Goal: Task Accomplishment & Management: Manage account settings

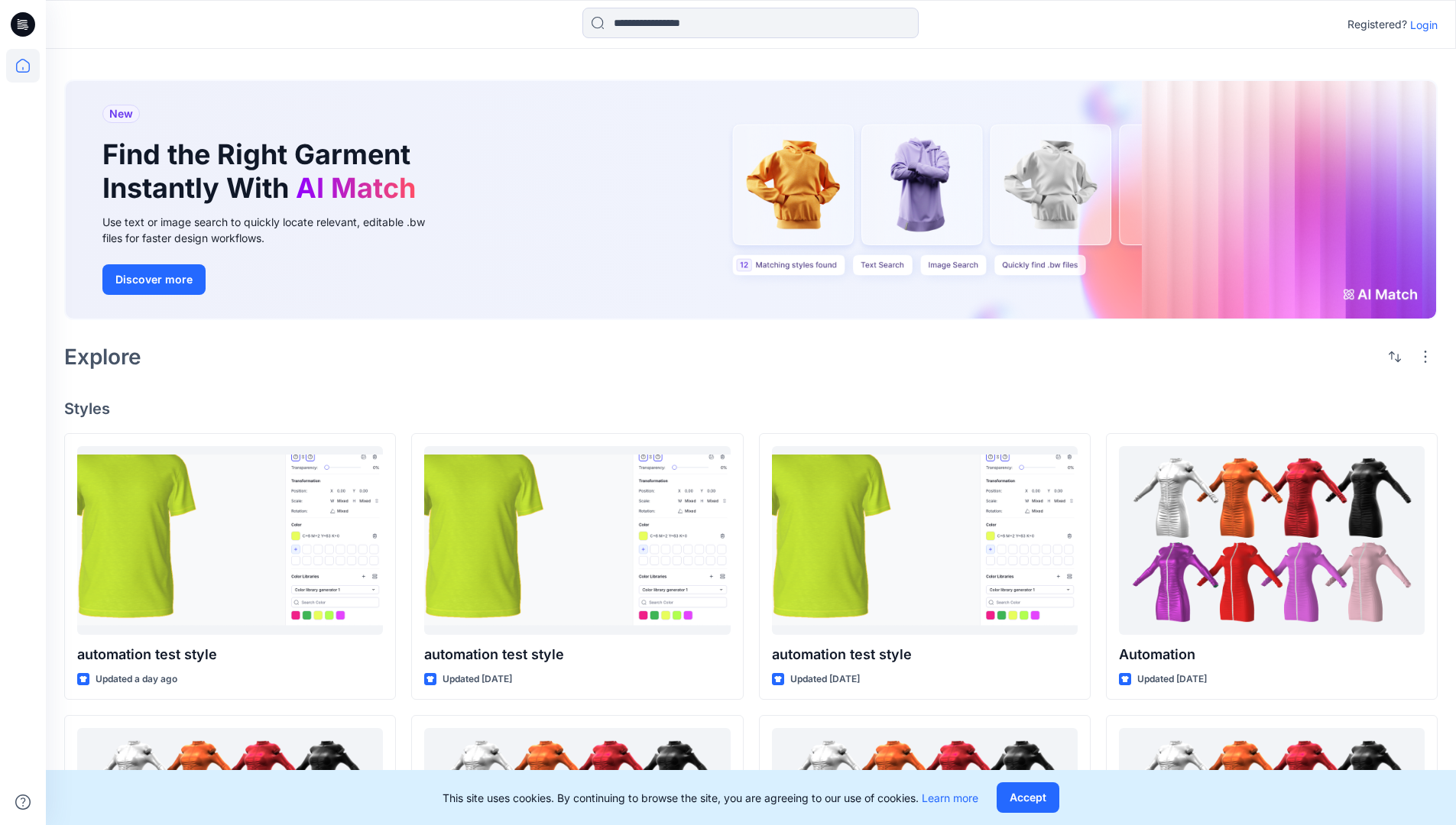
click at [1420, 24] on p "Login" at bounding box center [1423, 24] width 27 height 16
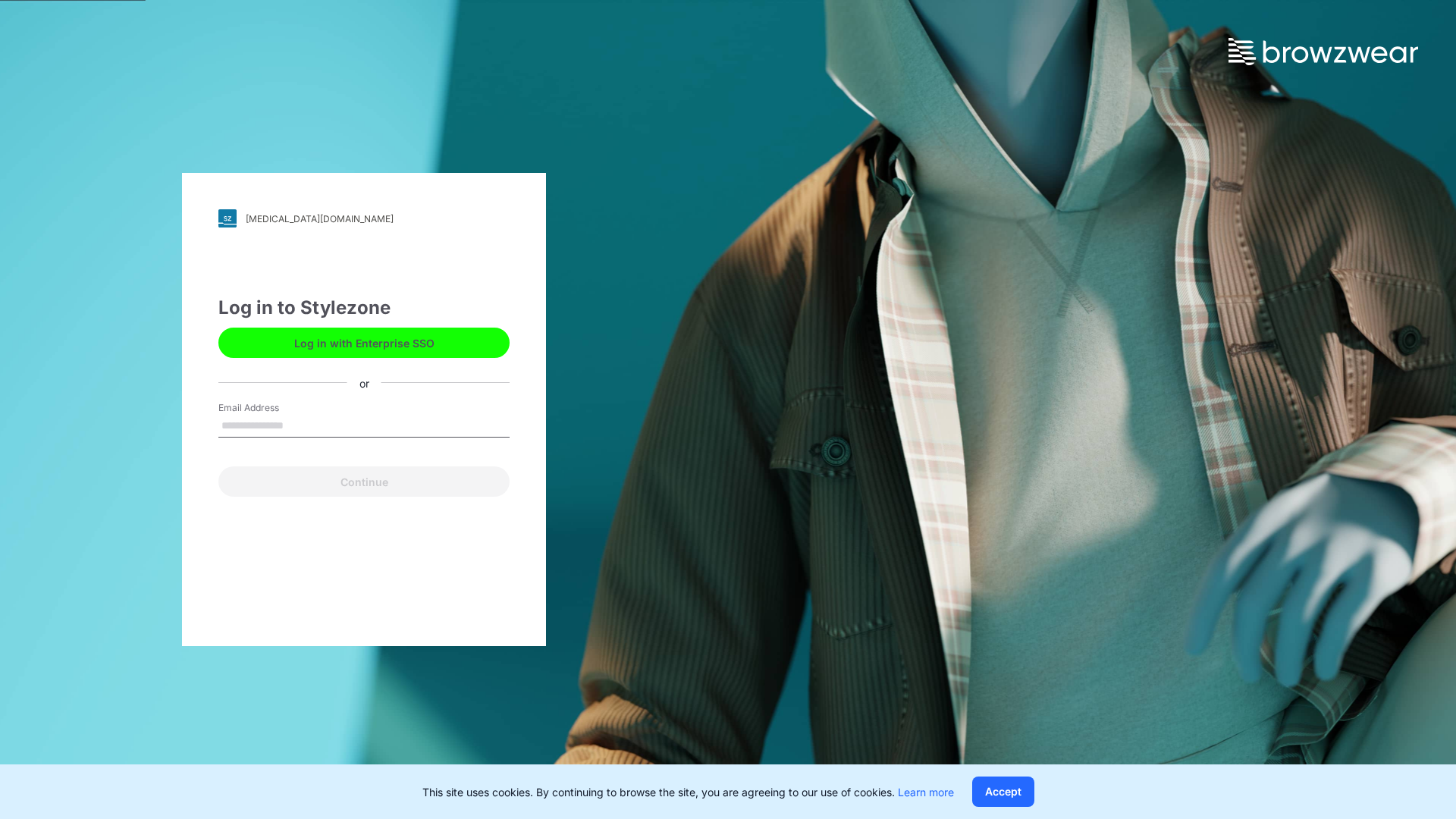
click at [300, 425] on input "Email Address" at bounding box center [364, 426] width 292 height 22
type input "**********"
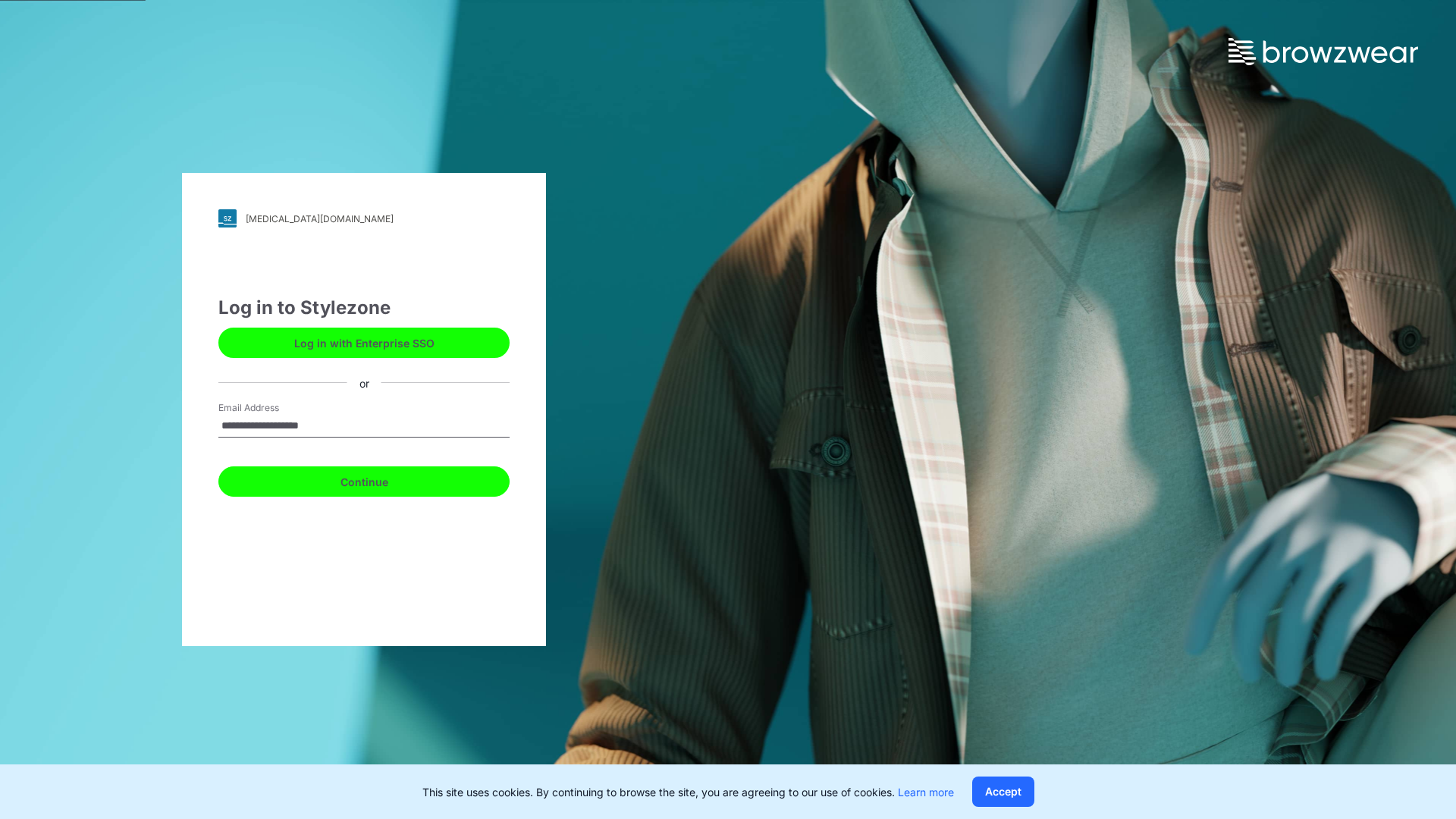
click at [381, 480] on button "Continue" at bounding box center [364, 482] width 292 height 31
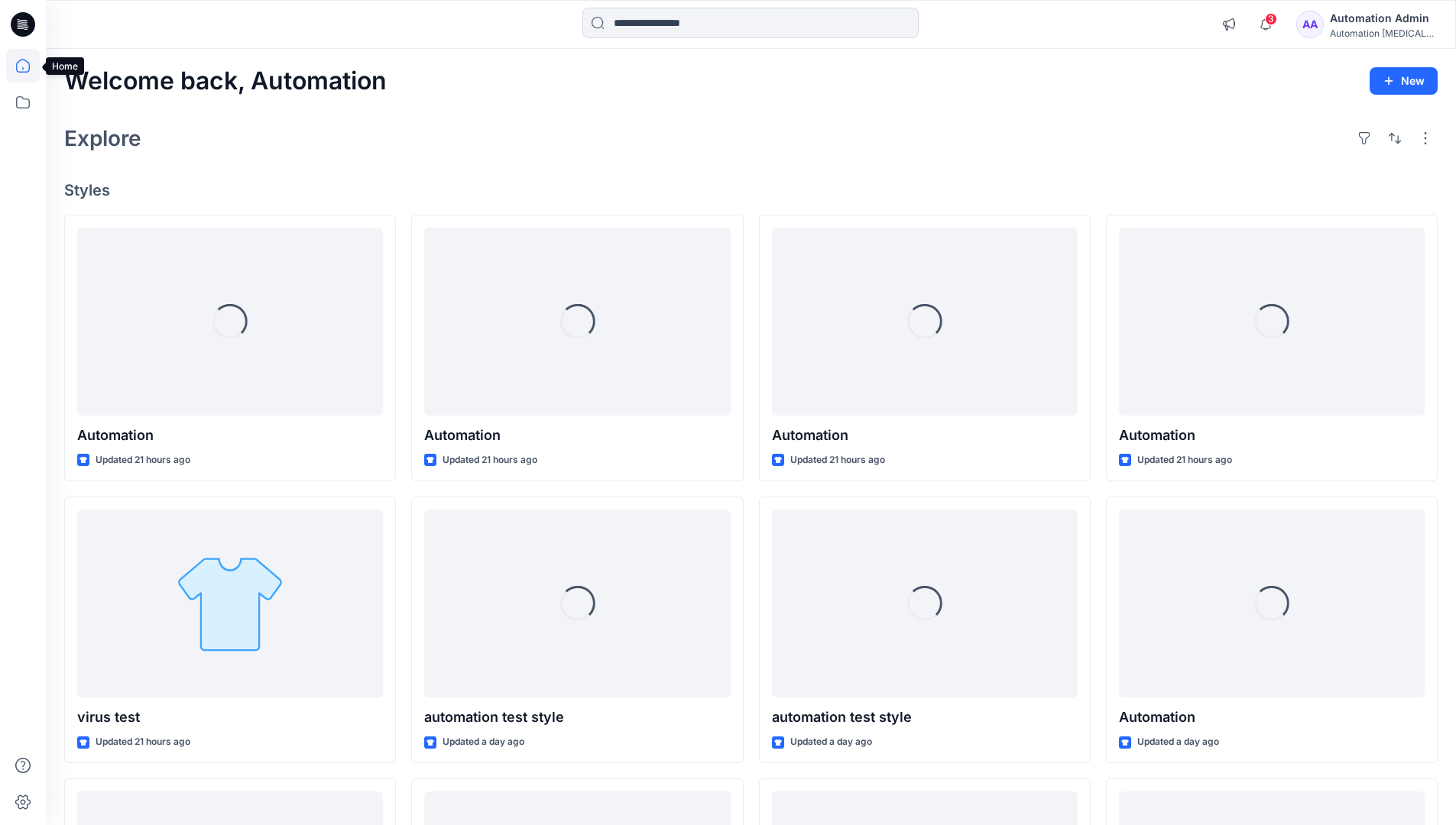
click at [29, 66] on icon at bounding box center [23, 66] width 14 height 14
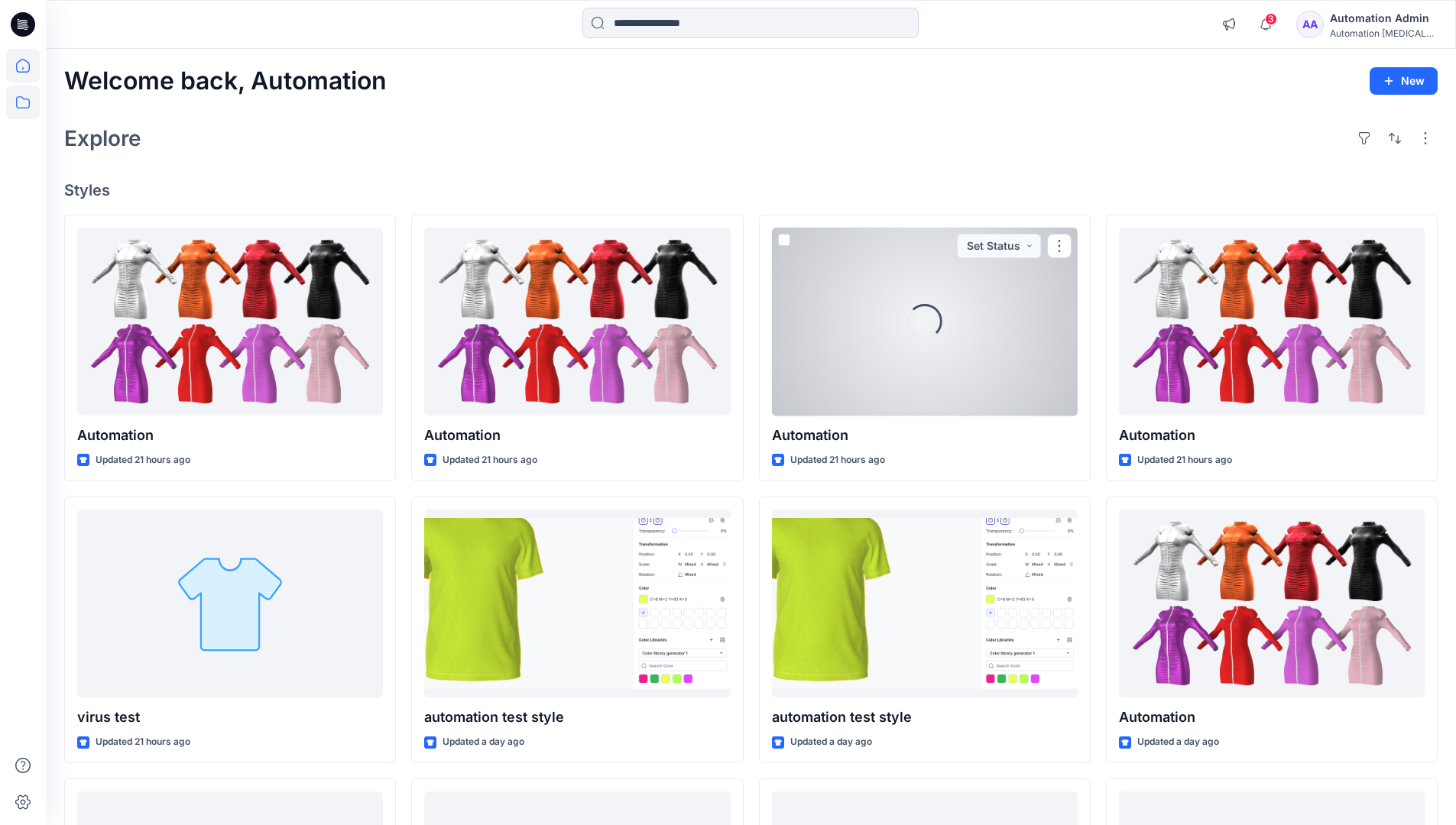
click at [27, 107] on icon at bounding box center [23, 102] width 34 height 34
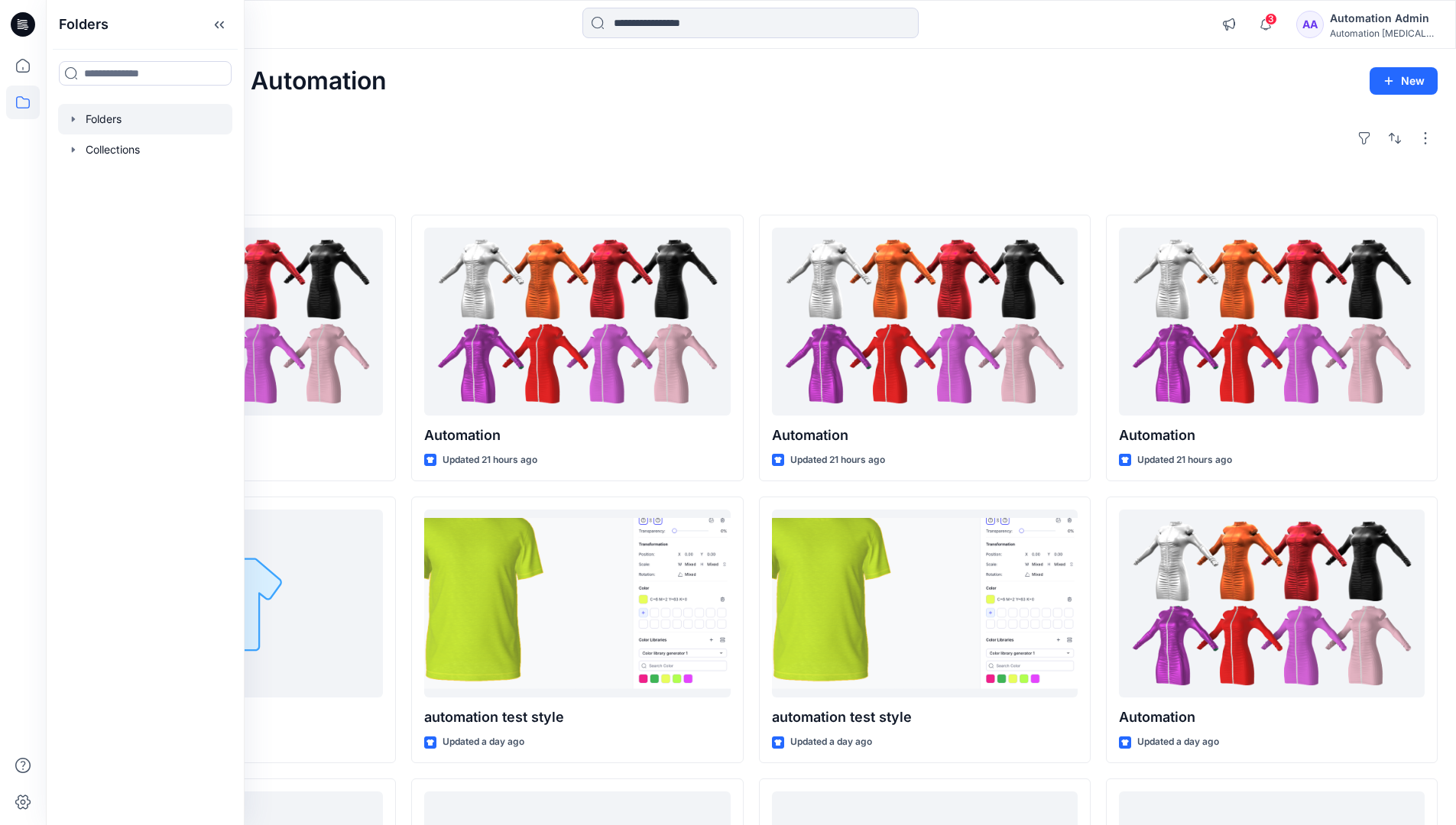
click at [100, 119] on div at bounding box center [146, 119] width 175 height 31
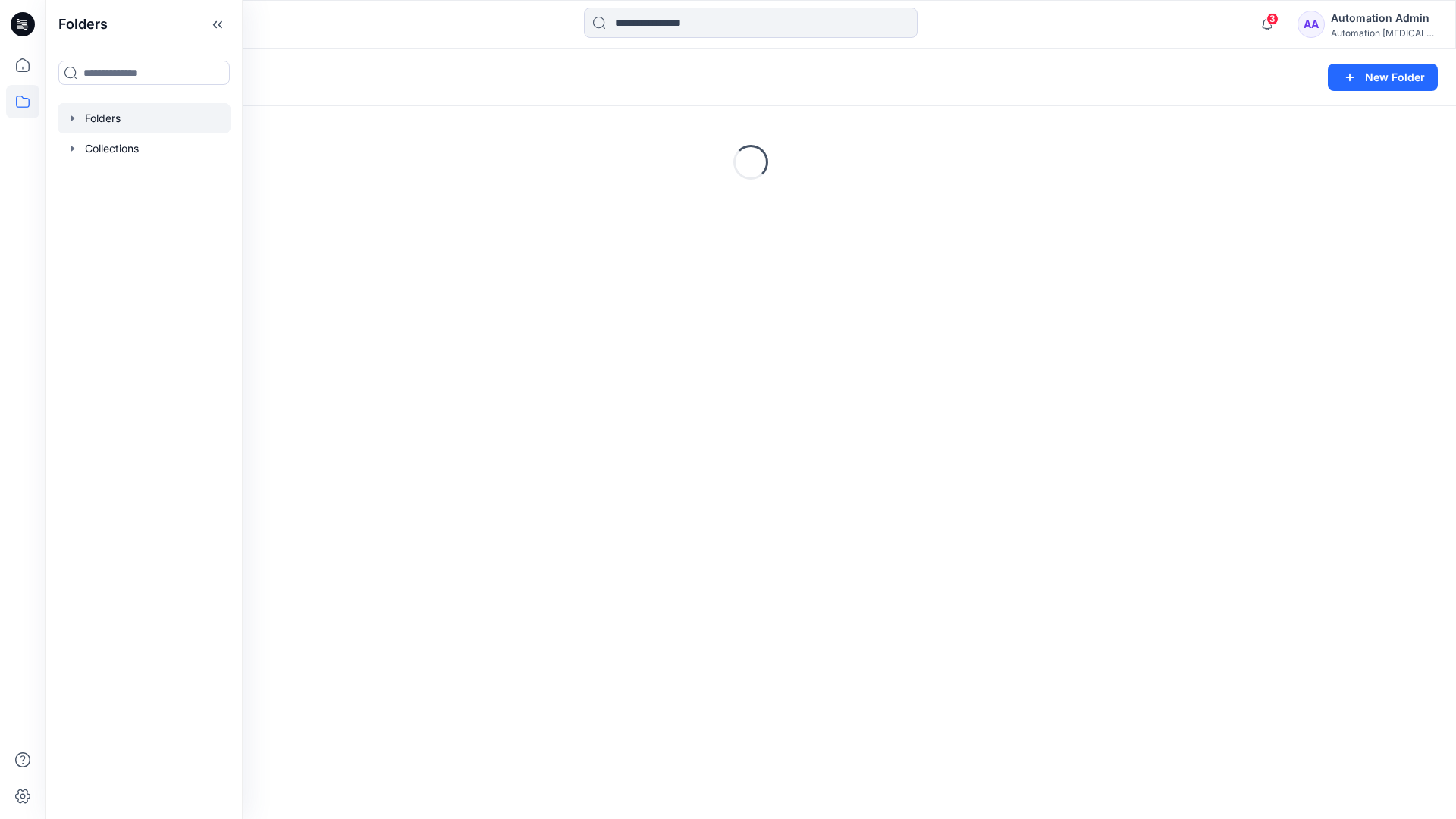
click at [809, 530] on div "Folders New Folder Loading..." at bounding box center [751, 433] width 1411 height 771
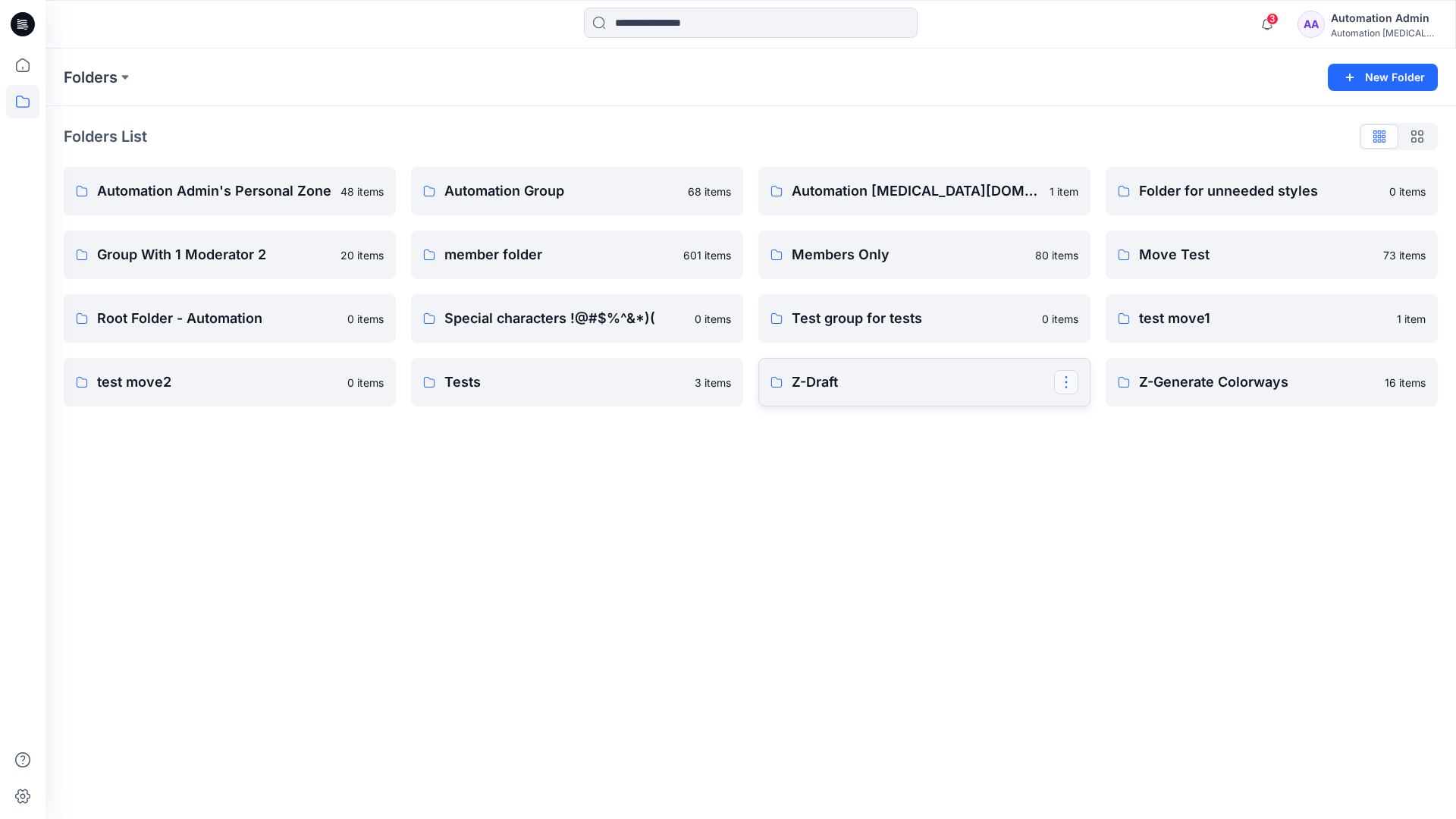
click at [1068, 386] on button "button" at bounding box center [1067, 382] width 24 height 24
click at [1094, 417] on p "Edit" at bounding box center [1094, 417] width 19 height 16
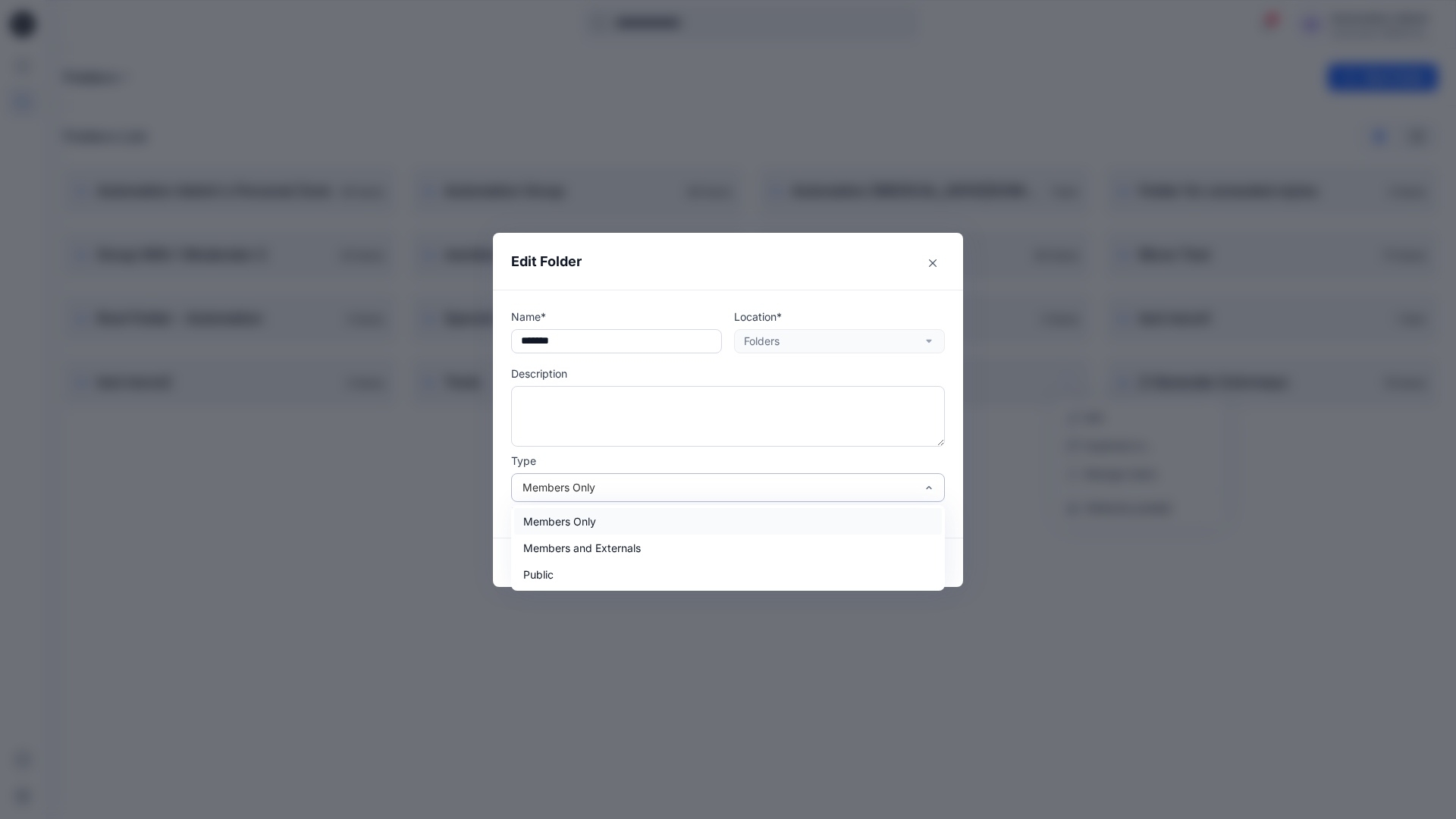
click at [704, 492] on div "Members Only" at bounding box center [719, 487] width 393 height 16
click at [661, 529] on div "Members Only" at bounding box center [728, 522] width 428 height 26
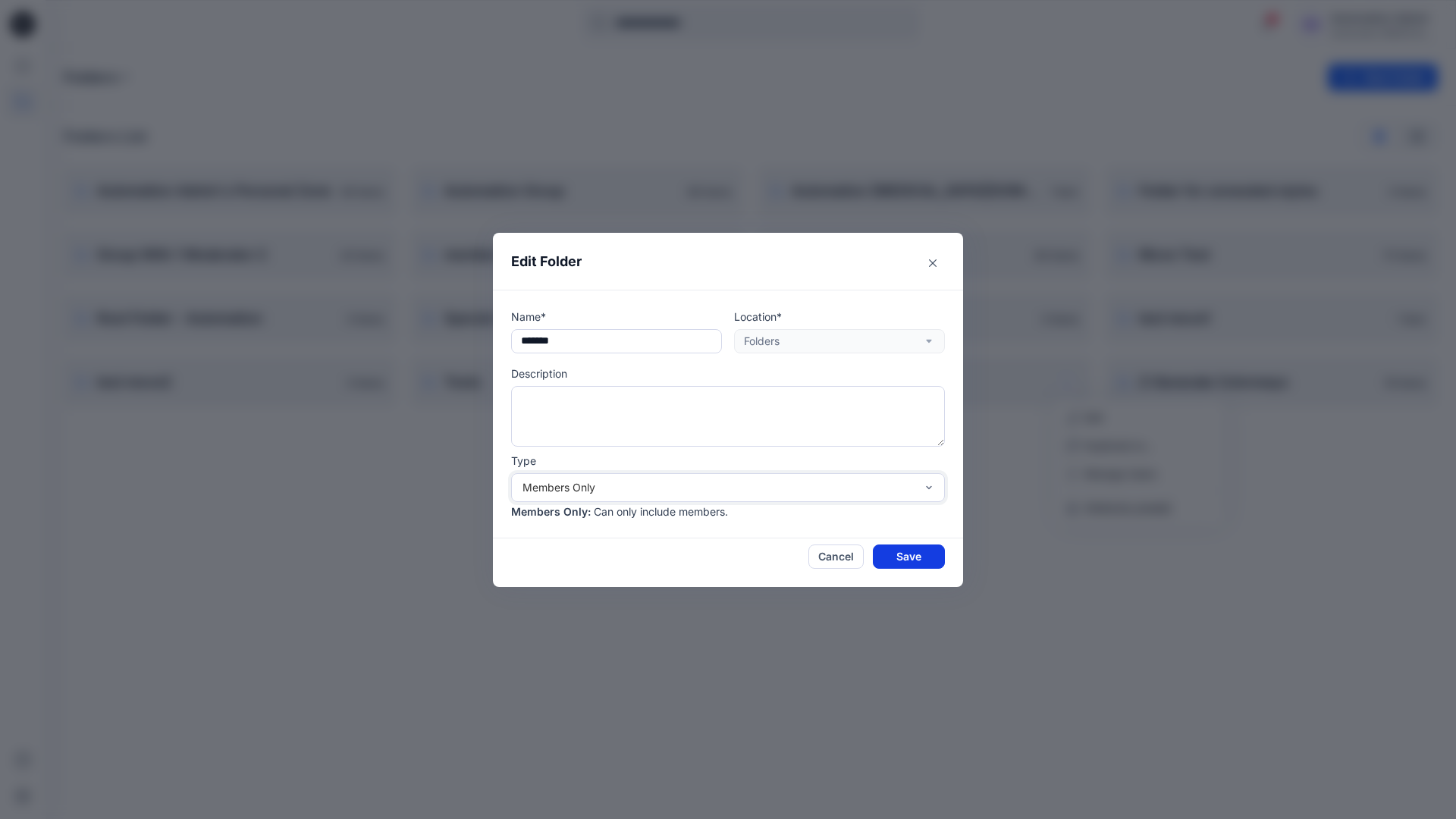
click at [909, 555] on button "Save" at bounding box center [908, 557] width 72 height 24
click at [1366, 23] on div "Automation Admin" at bounding box center [1384, 19] width 106 height 19
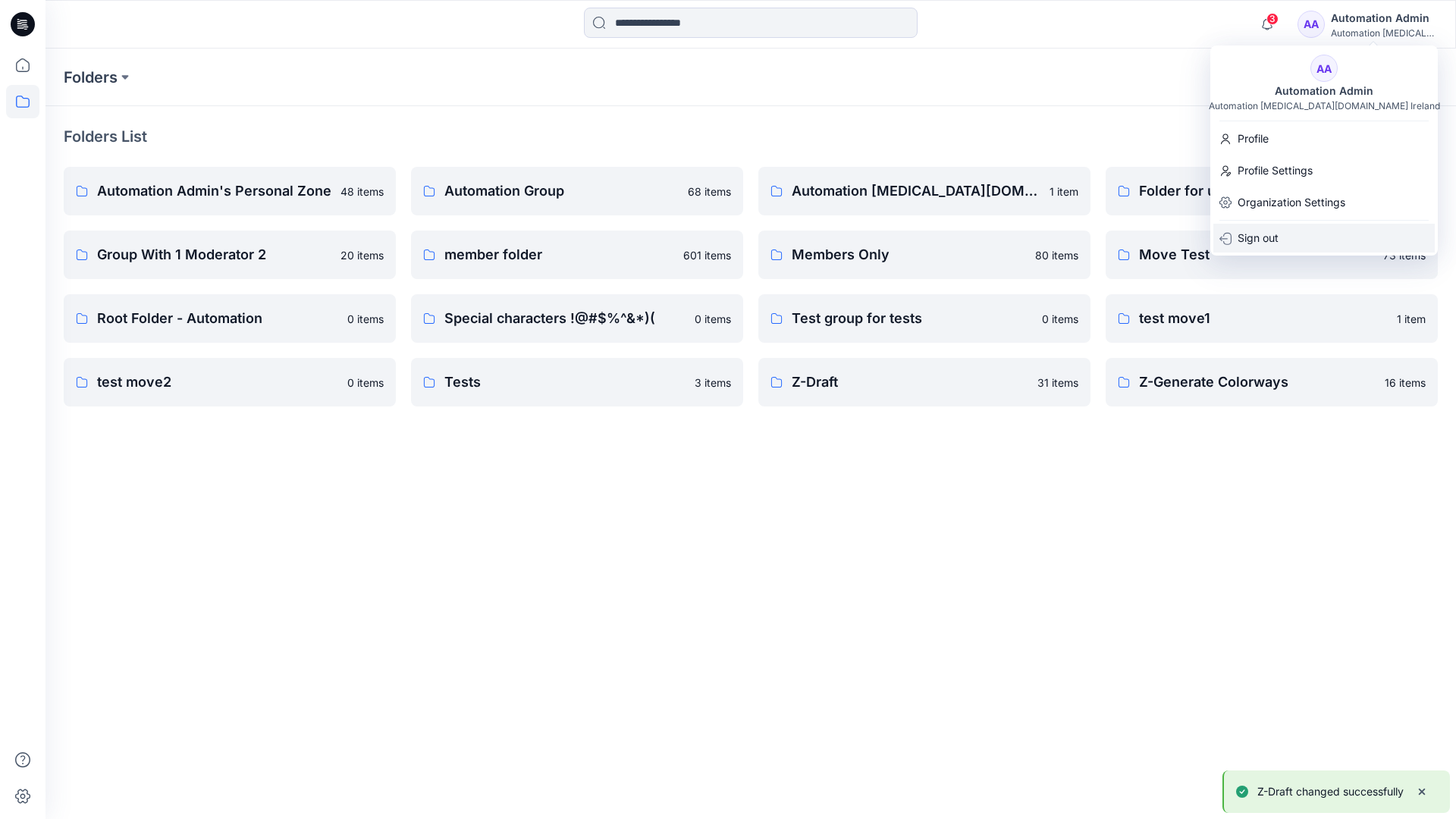
click at [1277, 235] on p "Sign out" at bounding box center [1259, 238] width 41 height 29
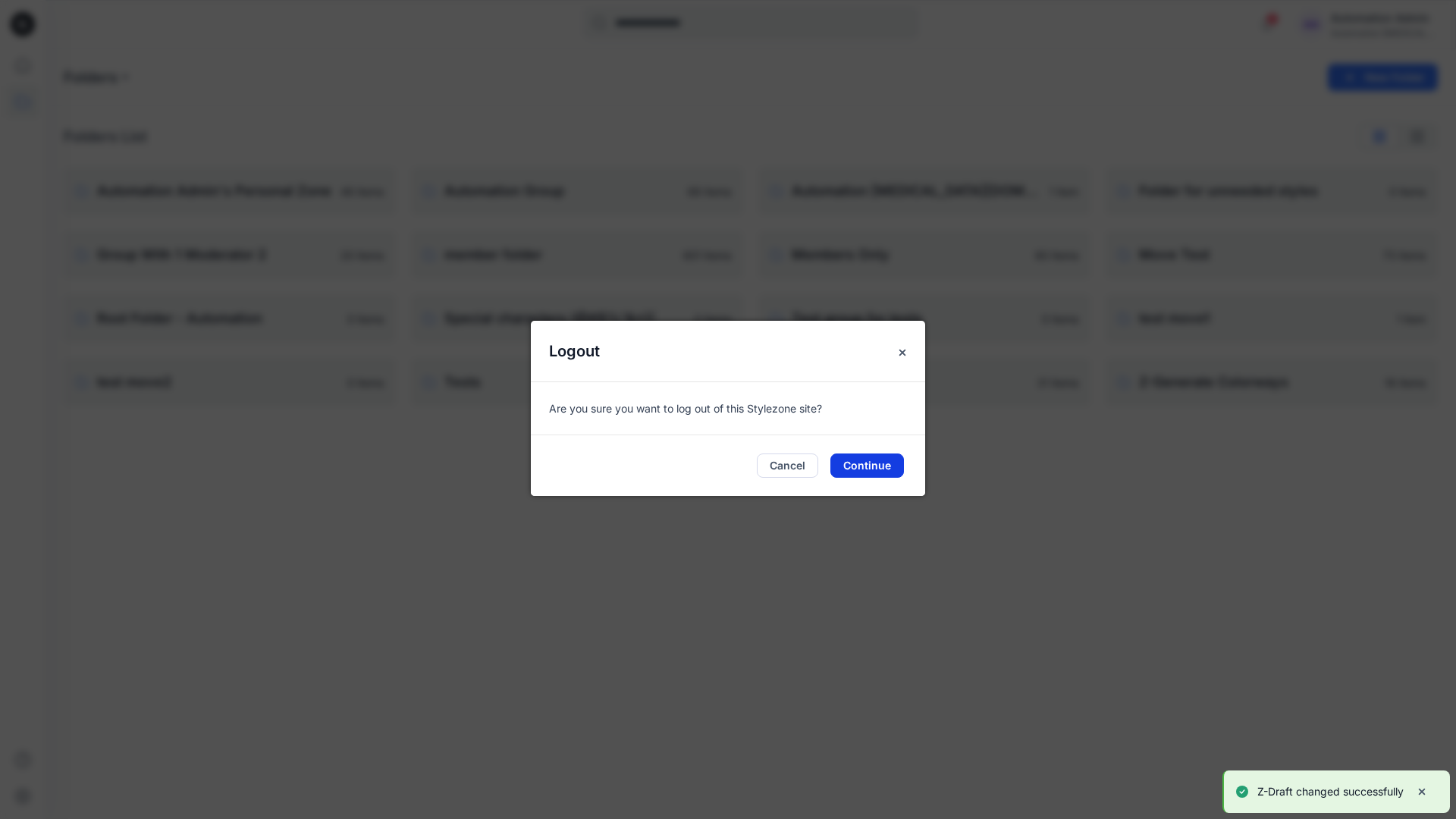
click at [874, 461] on button "Continue" at bounding box center [867, 466] width 74 height 24
